Goal: Information Seeking & Learning: Find specific fact

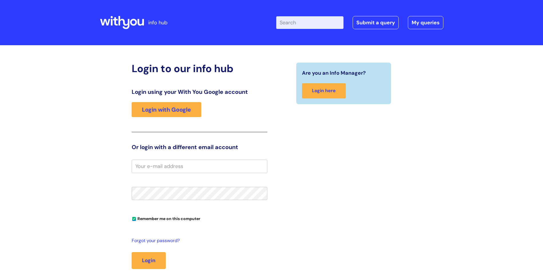
click at [161, 109] on link "Login with Google" at bounding box center [167, 109] width 70 height 15
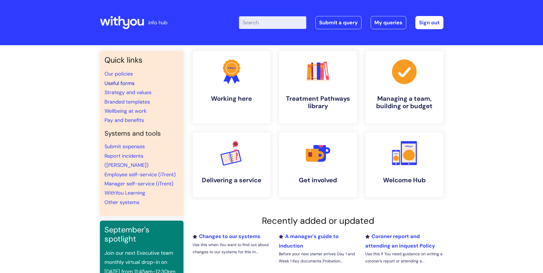
click at [132, 82] on link "Useful forms" at bounding box center [120, 83] width 30 height 7
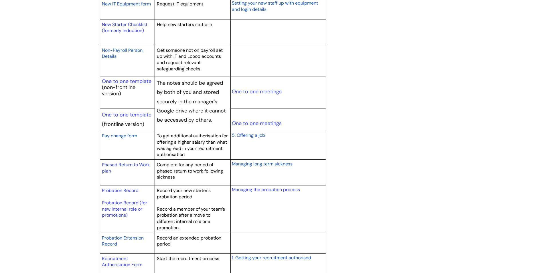
scroll to position [659, 0]
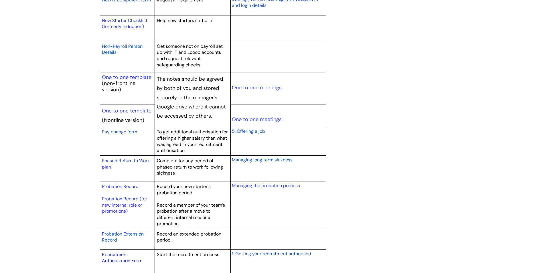
click at [115, 261] on link "Recruitment Authorisation Form" at bounding box center [122, 258] width 40 height 12
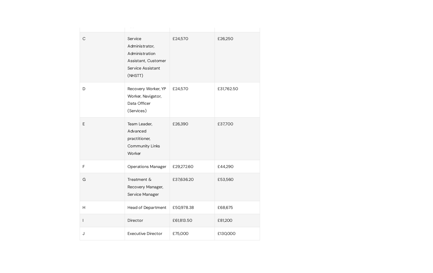
scroll to position [430, 0]
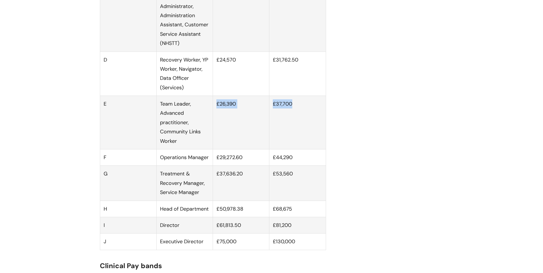
drag, startPoint x: 216, startPoint y: 110, endPoint x: 297, endPoint y: 111, distance: 81.6
click at [297, 111] on tr "E Team Leader, Advanced practitioner, Community Links Worker £26,390 £37,700" at bounding box center [213, 123] width 226 height 54
copy tr "£26,390 £37,700"
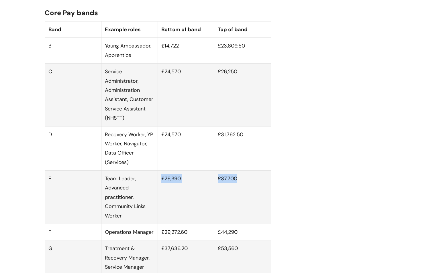
scroll to position [344, 0]
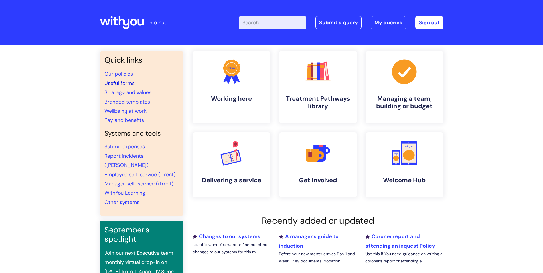
click at [122, 84] on link "Useful forms" at bounding box center [120, 83] width 30 height 7
